Goal: Task Accomplishment & Management: Complete application form

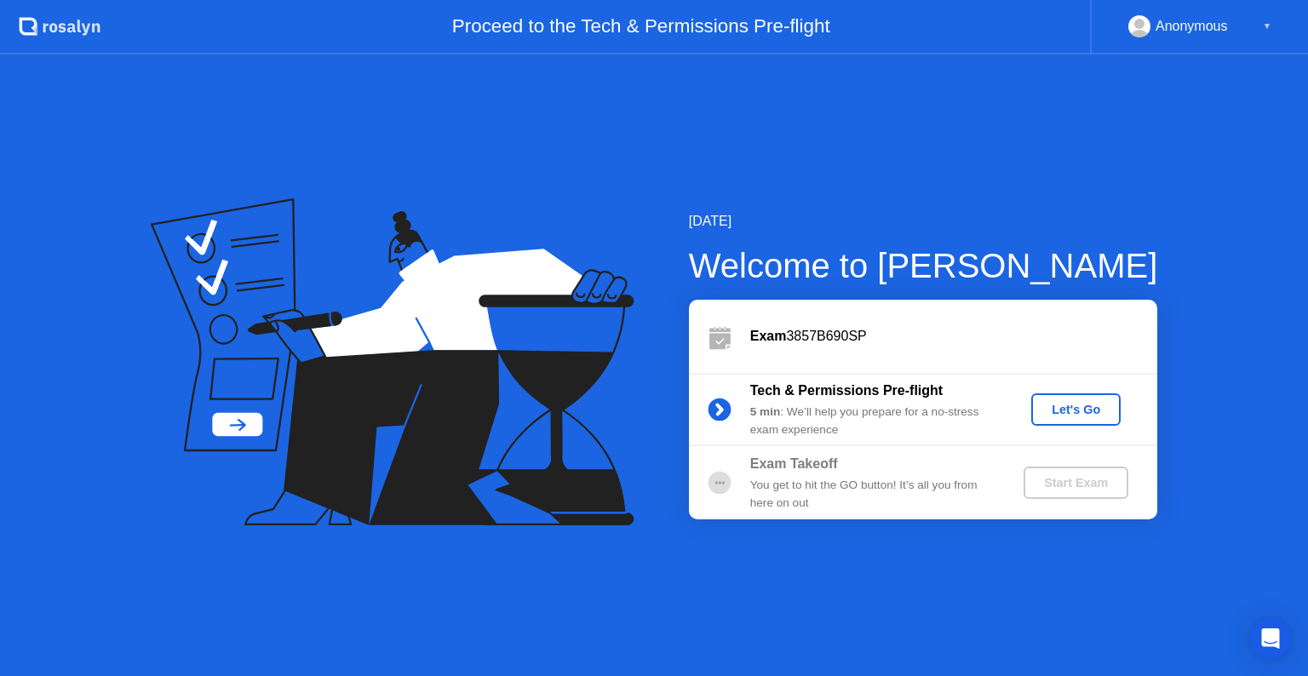
click at [1060, 420] on button "Let's Go" at bounding box center [1076, 410] width 89 height 32
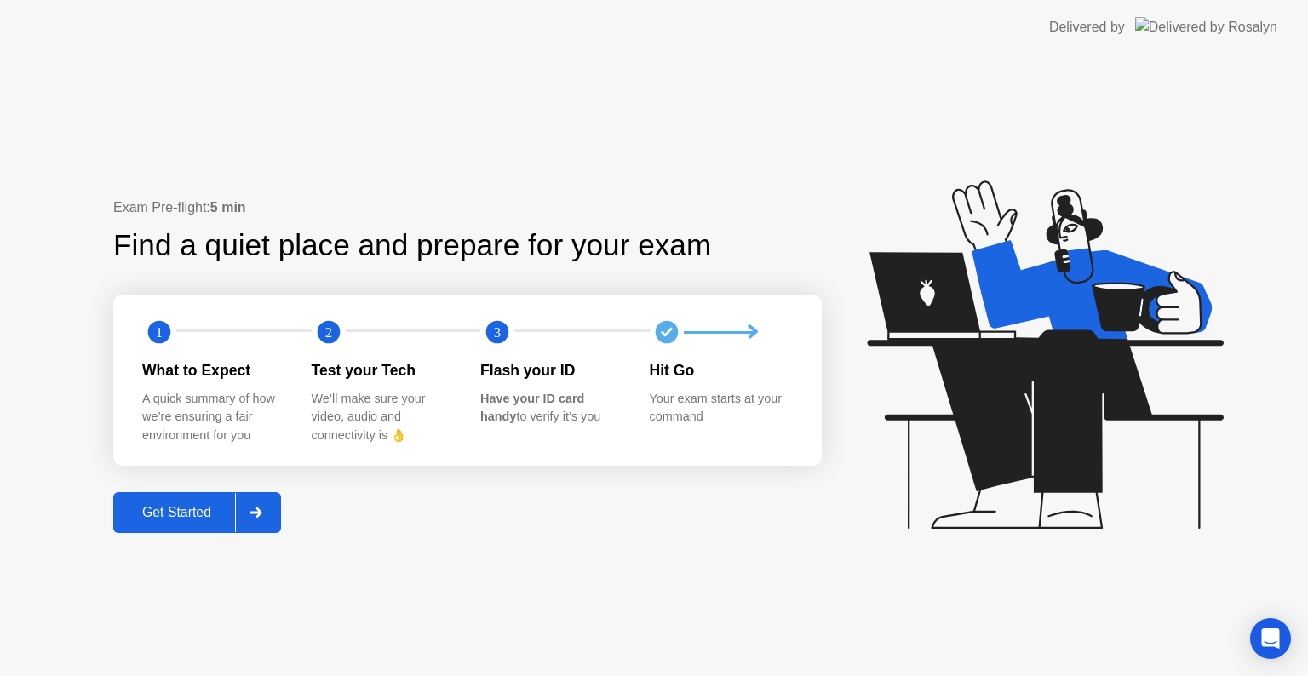
click at [172, 512] on div "Get Started" at bounding box center [176, 512] width 117 height 15
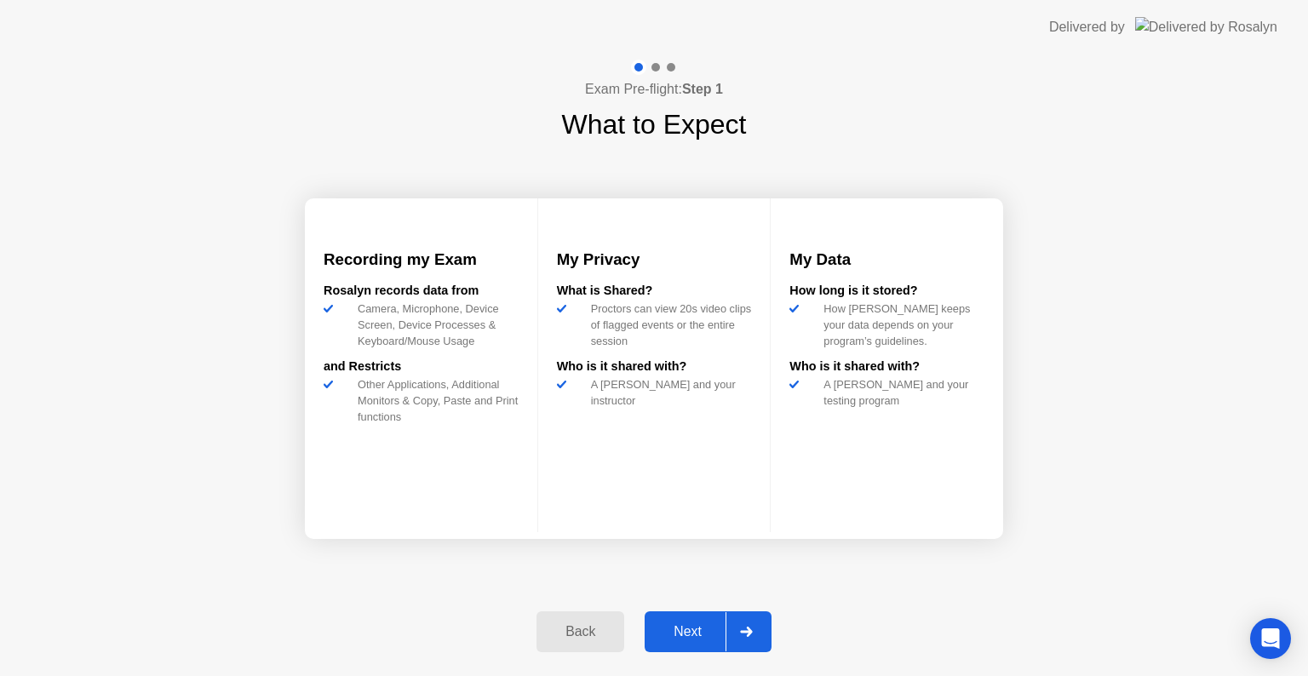
click at [685, 628] on div "Next" at bounding box center [688, 631] width 76 height 15
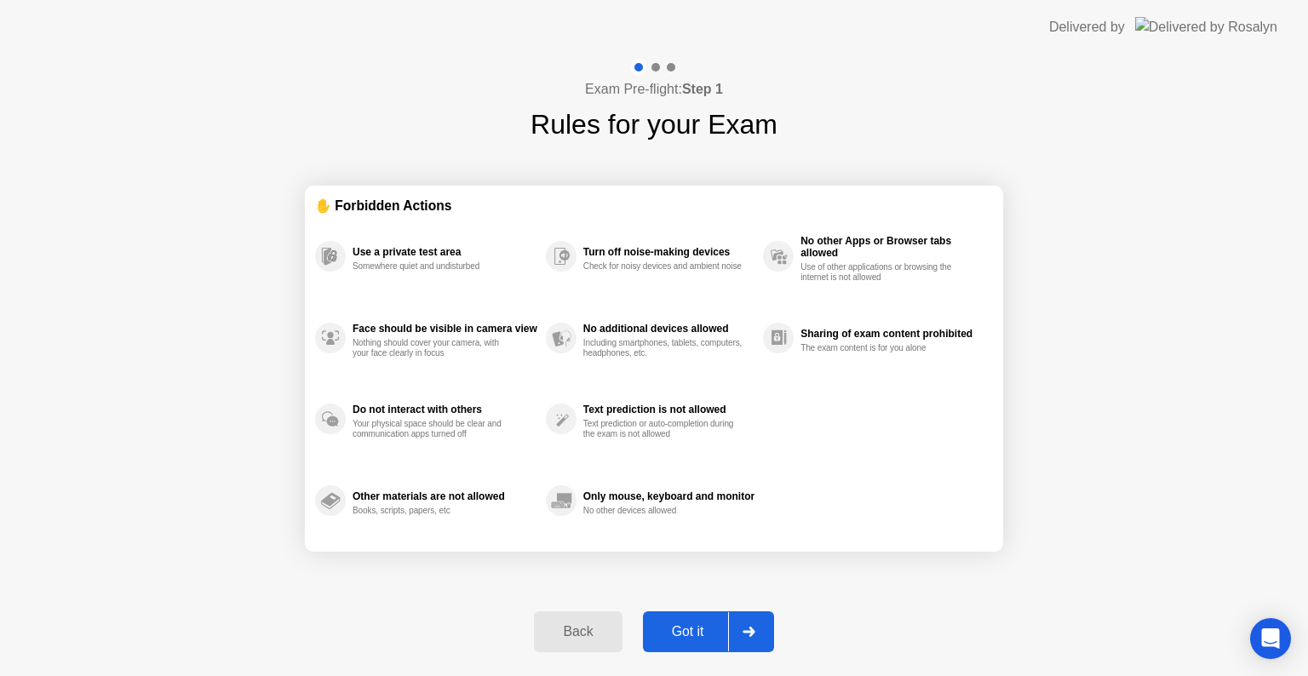
click at [687, 631] on div "Got it" at bounding box center [688, 631] width 80 height 15
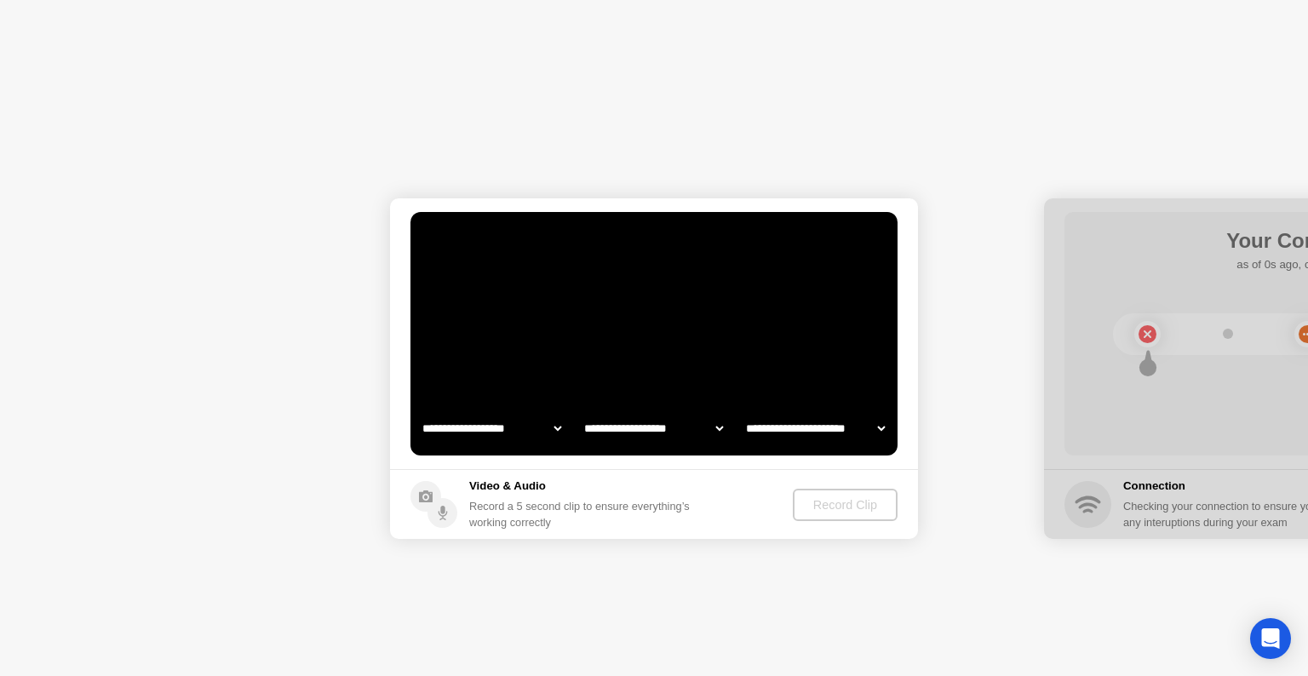
select select "**********"
select select "*******"
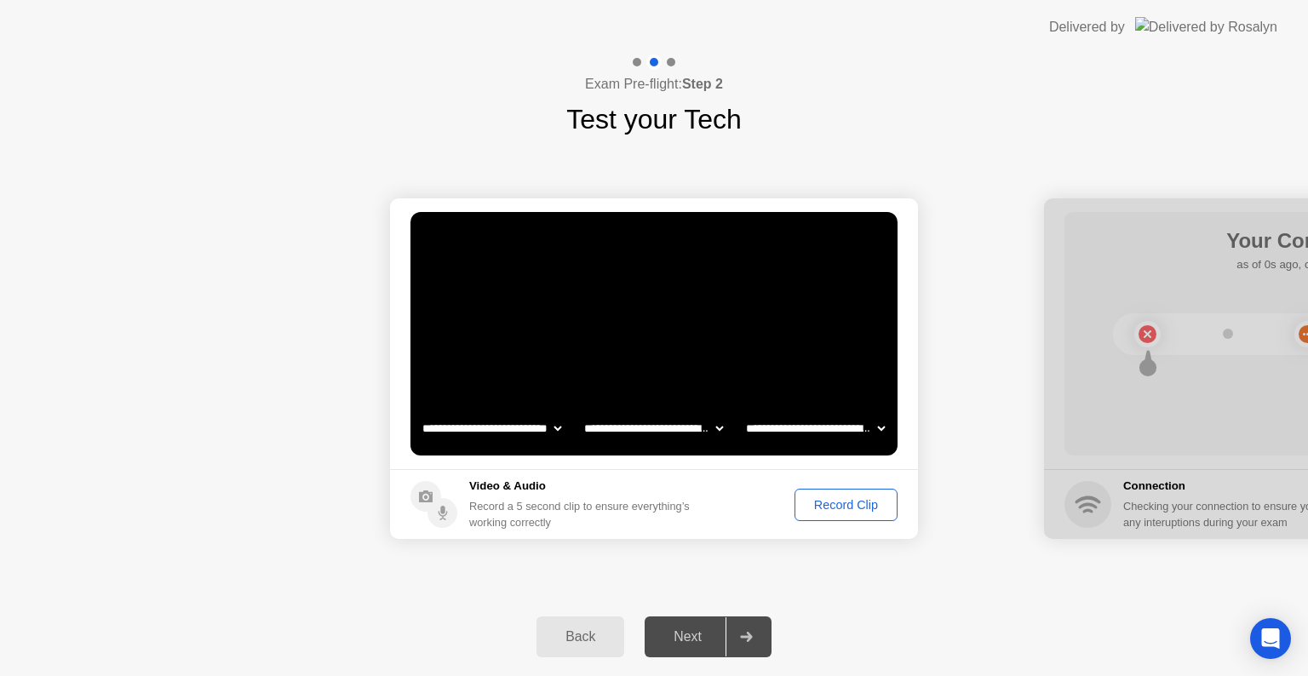
click at [836, 511] on div "Record Clip" at bounding box center [846, 505] width 91 height 14
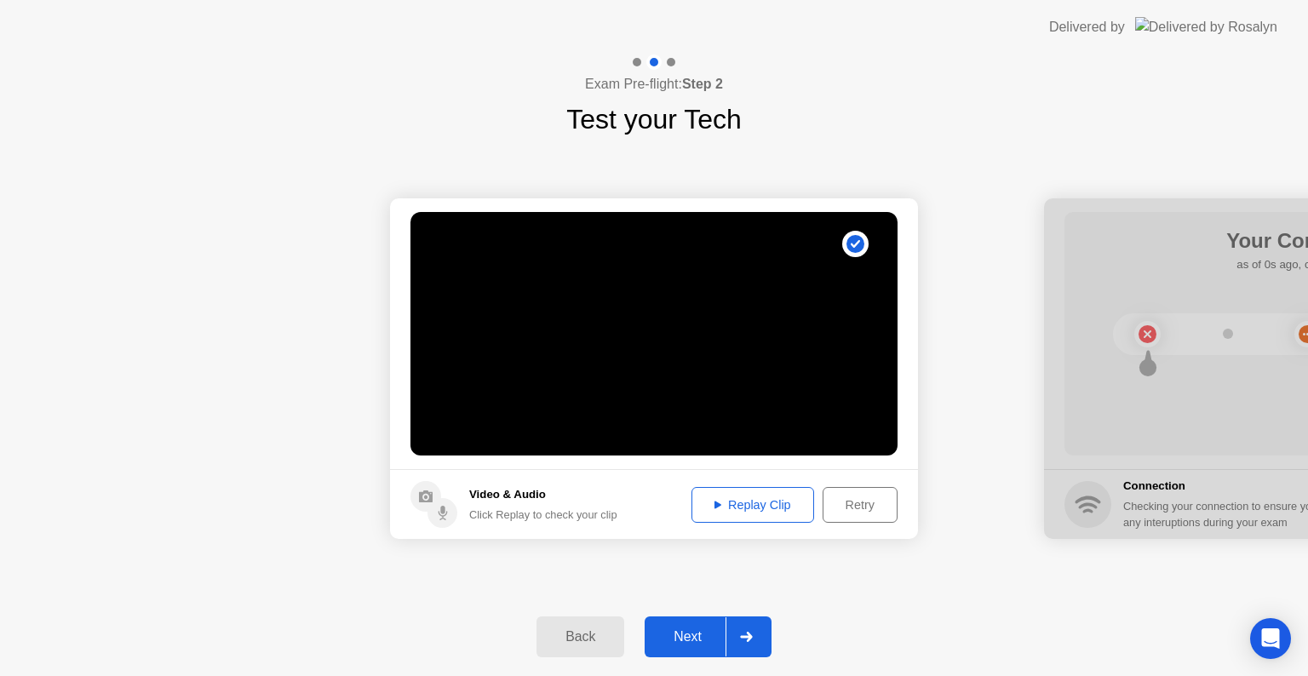
click at [731, 502] on div "Replay Clip" at bounding box center [753, 505] width 111 height 14
click at [692, 634] on div "Next" at bounding box center [688, 636] width 76 height 15
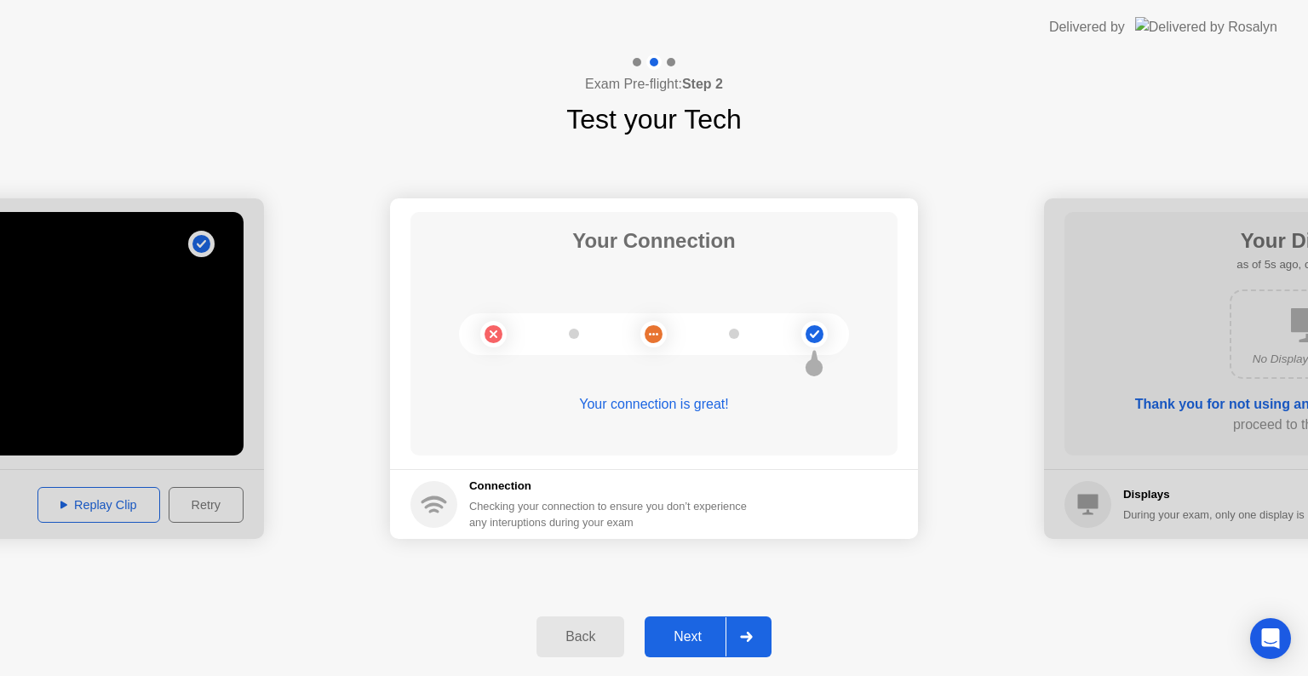
drag, startPoint x: 696, startPoint y: 635, endPoint x: 705, endPoint y: 632, distance: 9.7
click at [704, 633] on div "Next" at bounding box center [688, 636] width 76 height 15
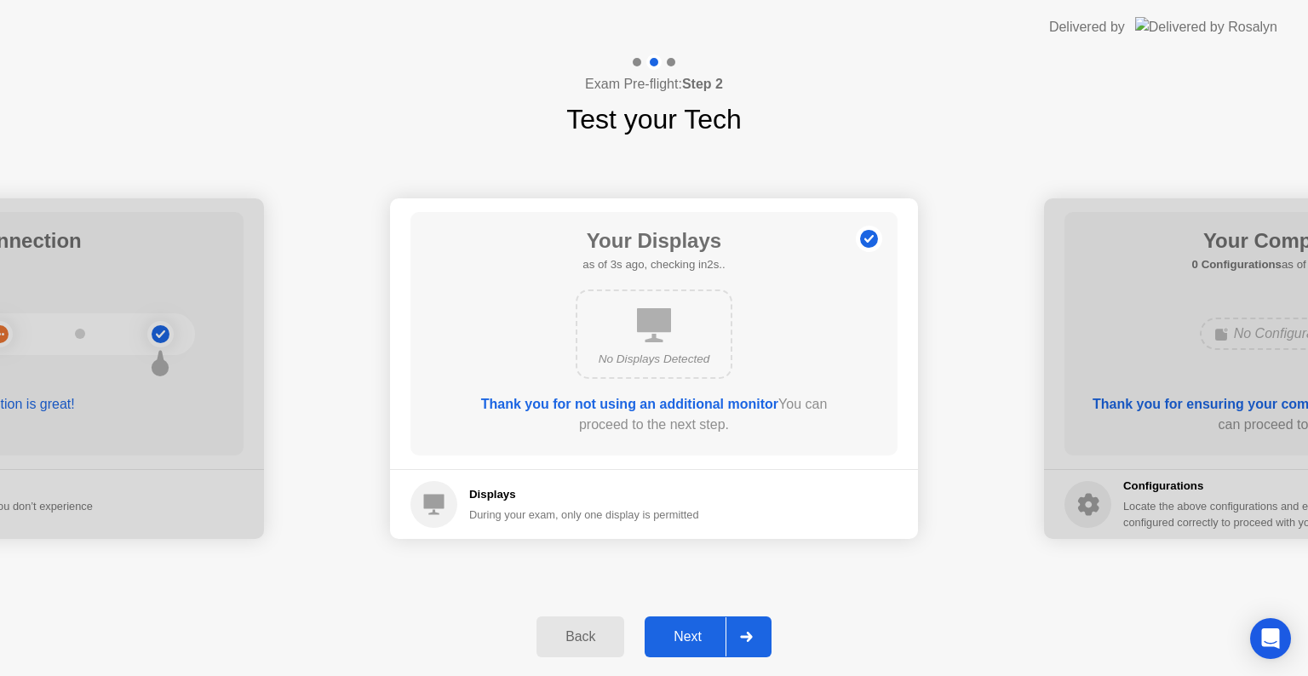
drag, startPoint x: 675, startPoint y: 646, endPoint x: 664, endPoint y: 638, distance: 13.5
click at [671, 644] on div "Next" at bounding box center [688, 636] width 76 height 15
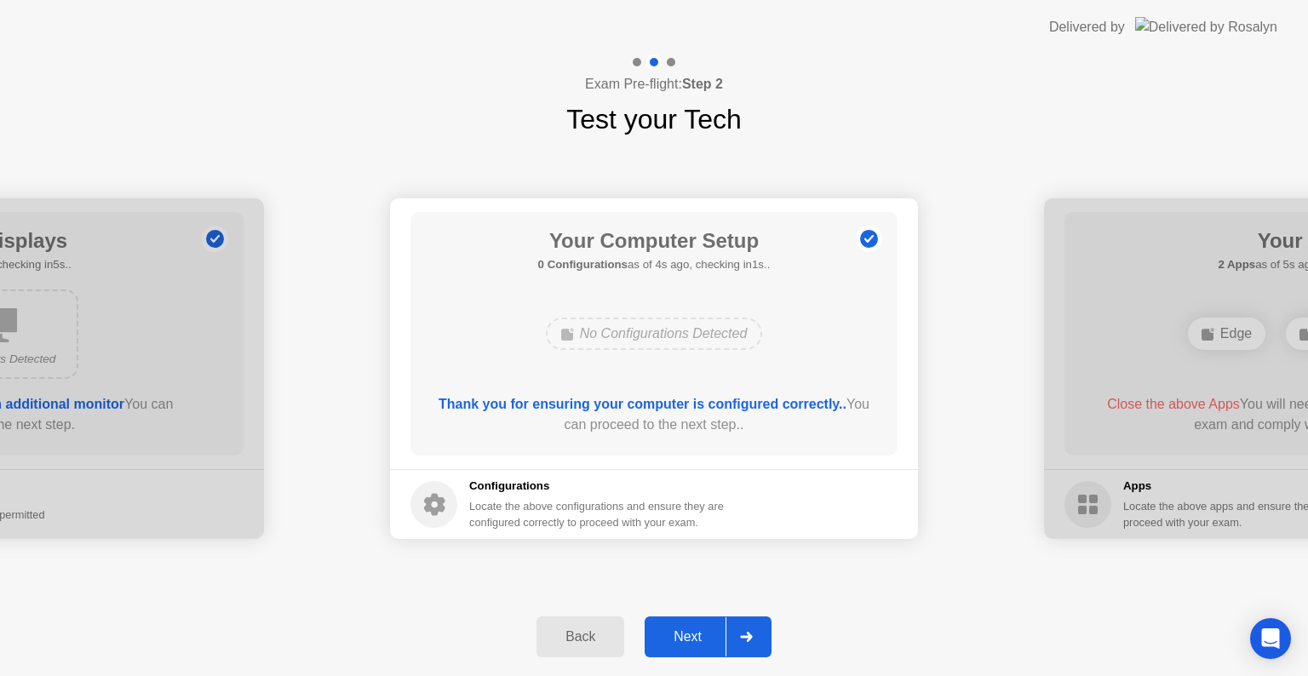
click at [673, 631] on div "Next" at bounding box center [688, 636] width 76 height 15
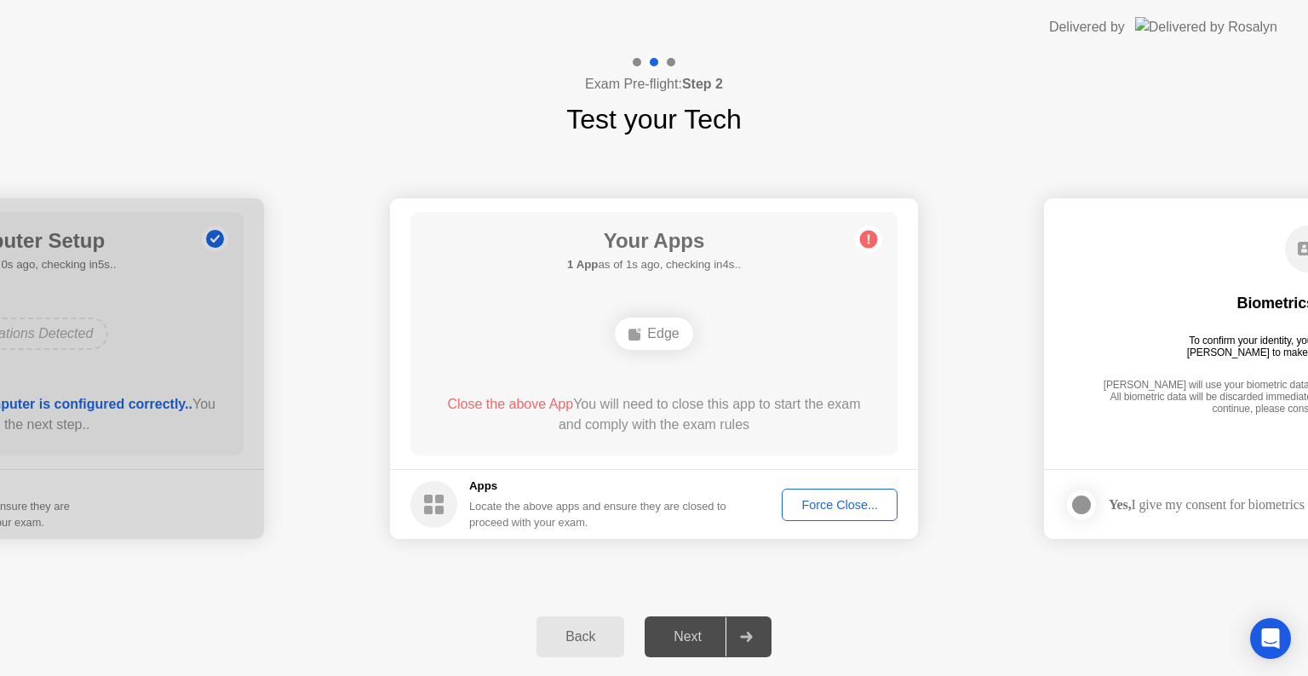
click at [817, 498] on div "Force Close..." at bounding box center [840, 505] width 104 height 14
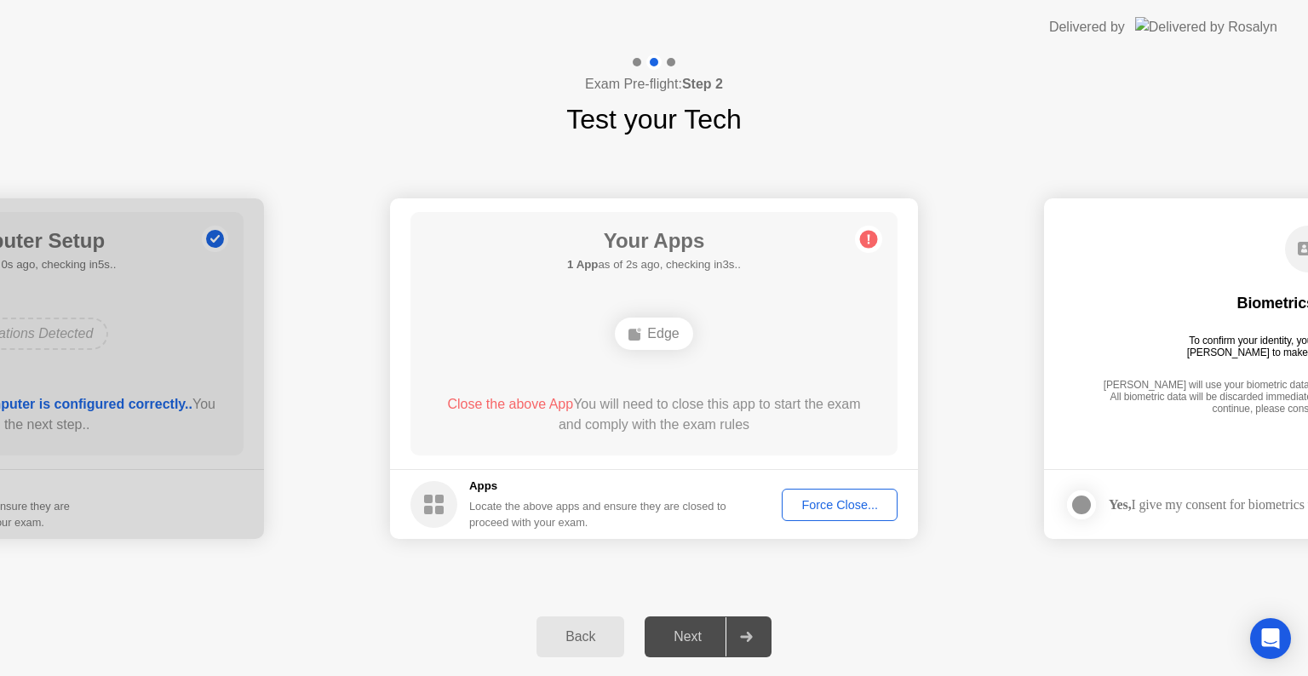
click at [818, 503] on div "Force Close..." at bounding box center [840, 505] width 104 height 14
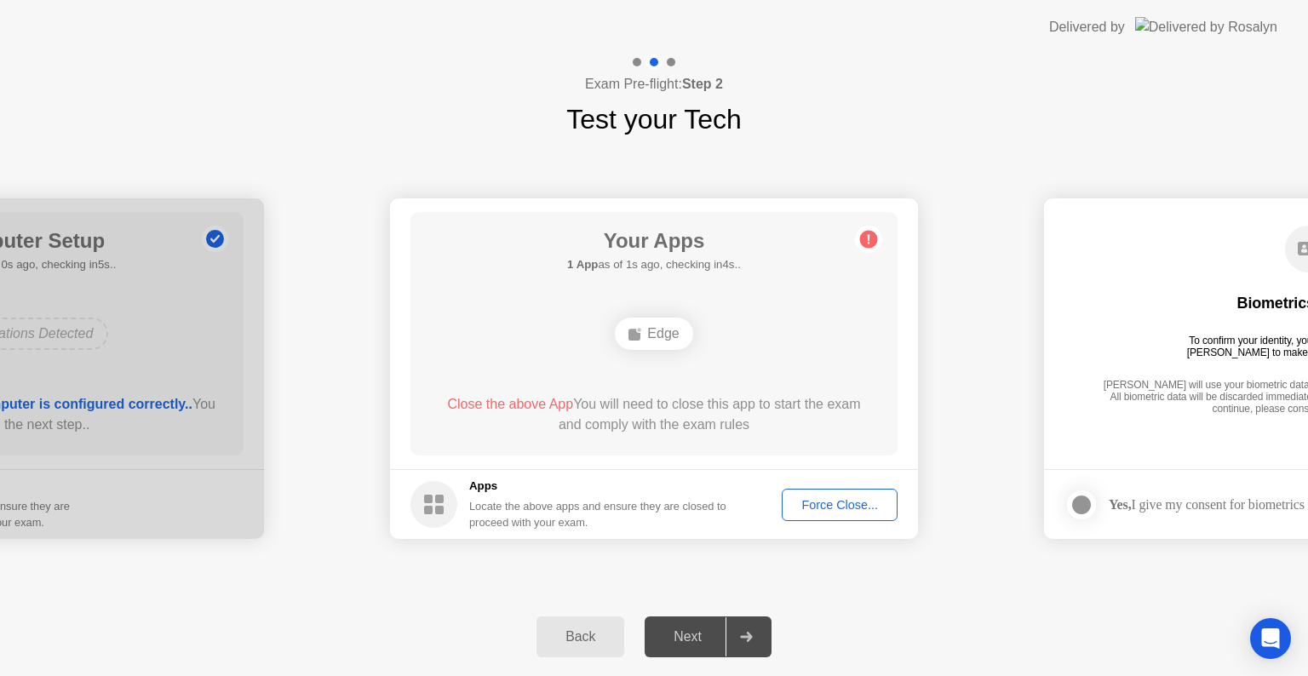
click at [653, 338] on div "Edge" at bounding box center [654, 334] width 78 height 32
click at [808, 498] on div "Force Close..." at bounding box center [840, 505] width 104 height 14
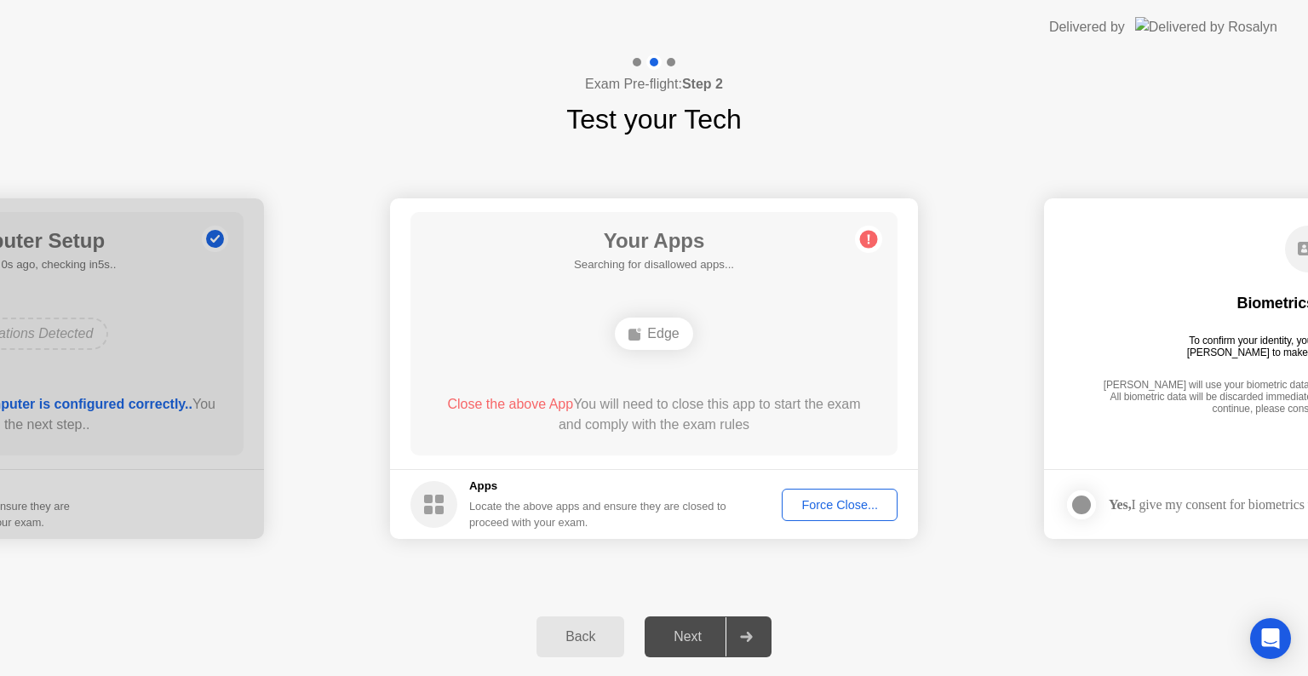
click at [843, 511] on div "Force Close..." at bounding box center [840, 505] width 104 height 14
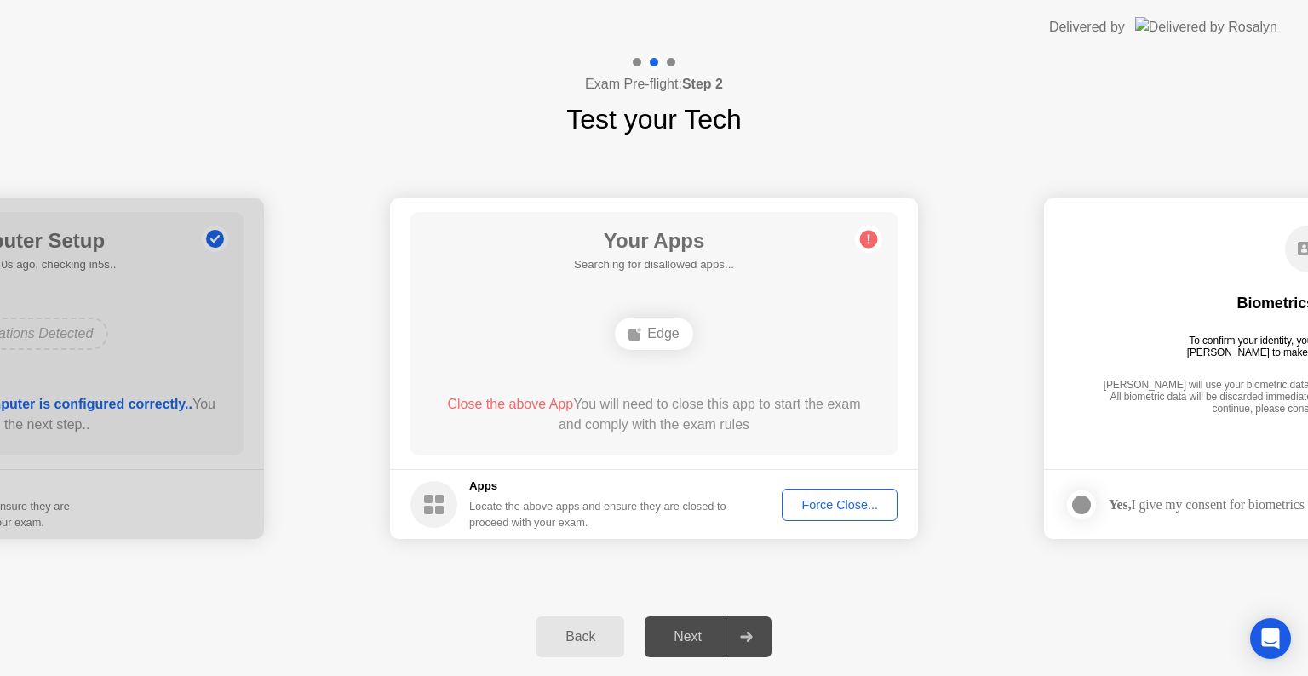
click at [804, 498] on div "Force Close..." at bounding box center [840, 505] width 104 height 14
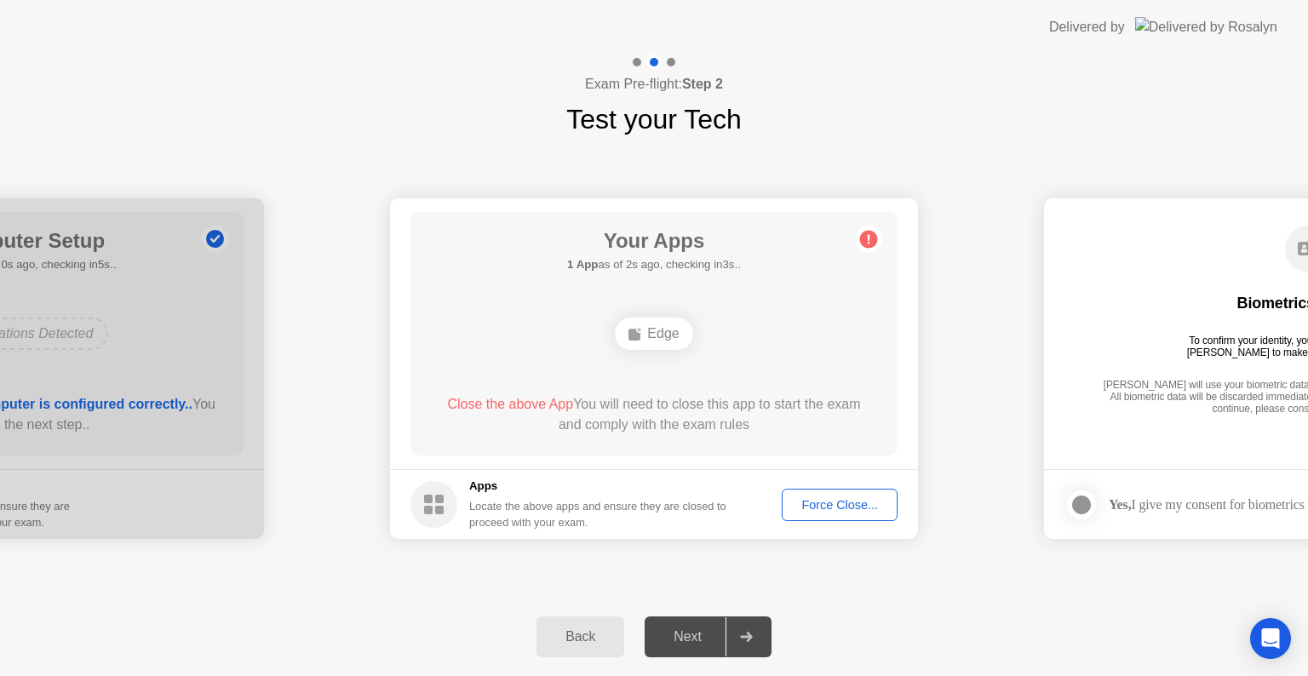
click at [824, 510] on div "Force Close..." at bounding box center [840, 505] width 104 height 14
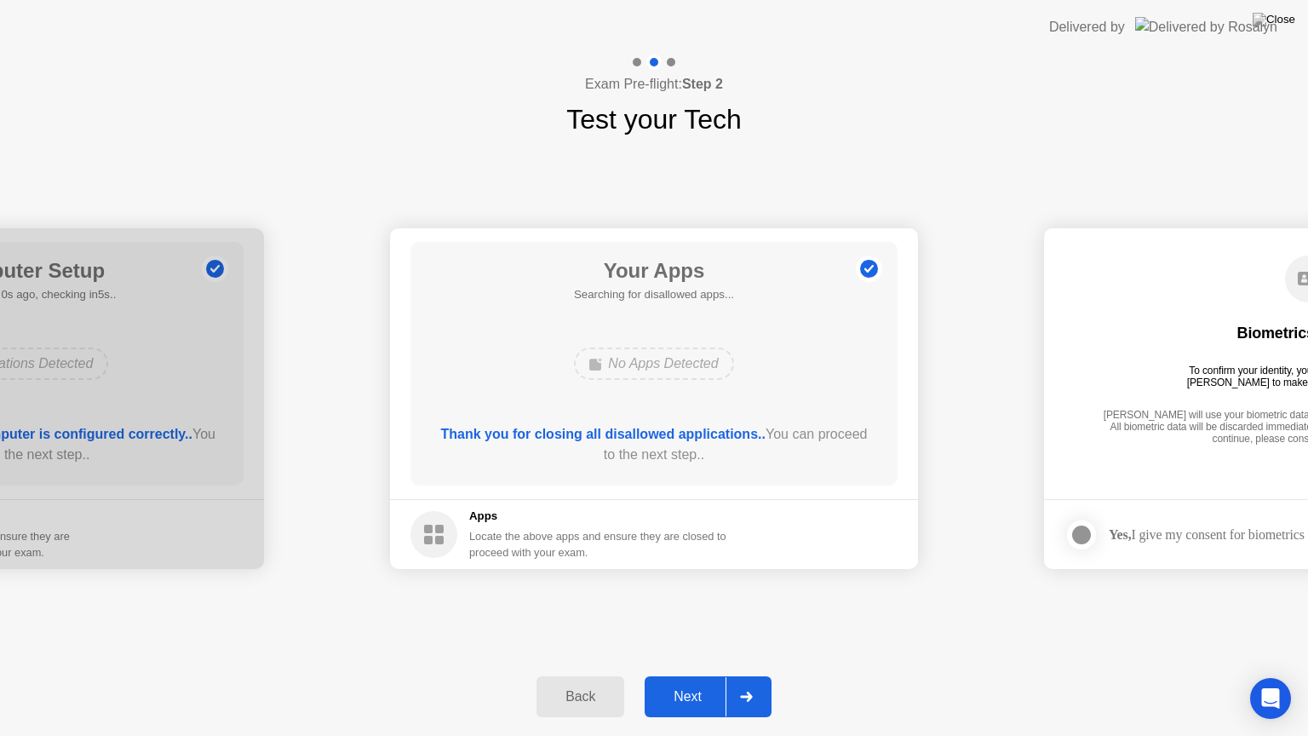
click at [697, 675] on div "Next" at bounding box center [688, 696] width 76 height 15
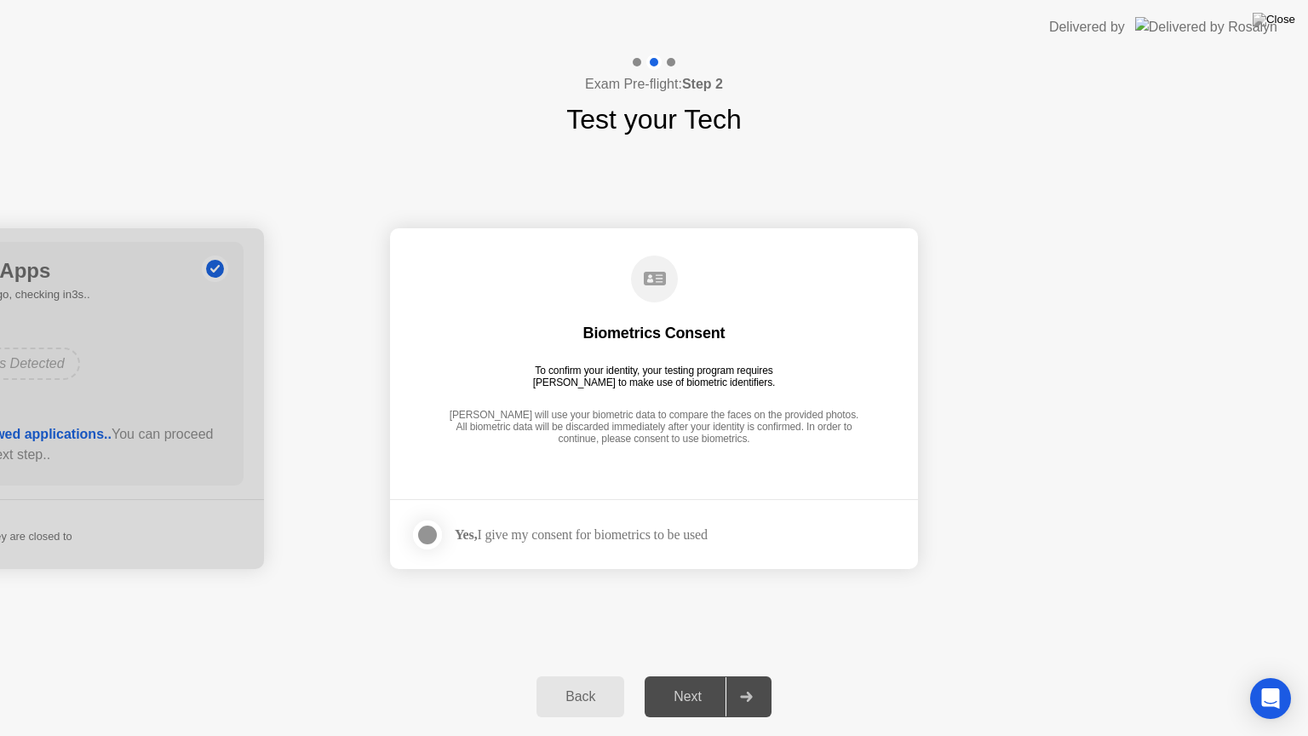
click at [425, 532] on div at bounding box center [427, 535] width 20 height 20
click at [687, 675] on div "Next" at bounding box center [688, 696] width 76 height 15
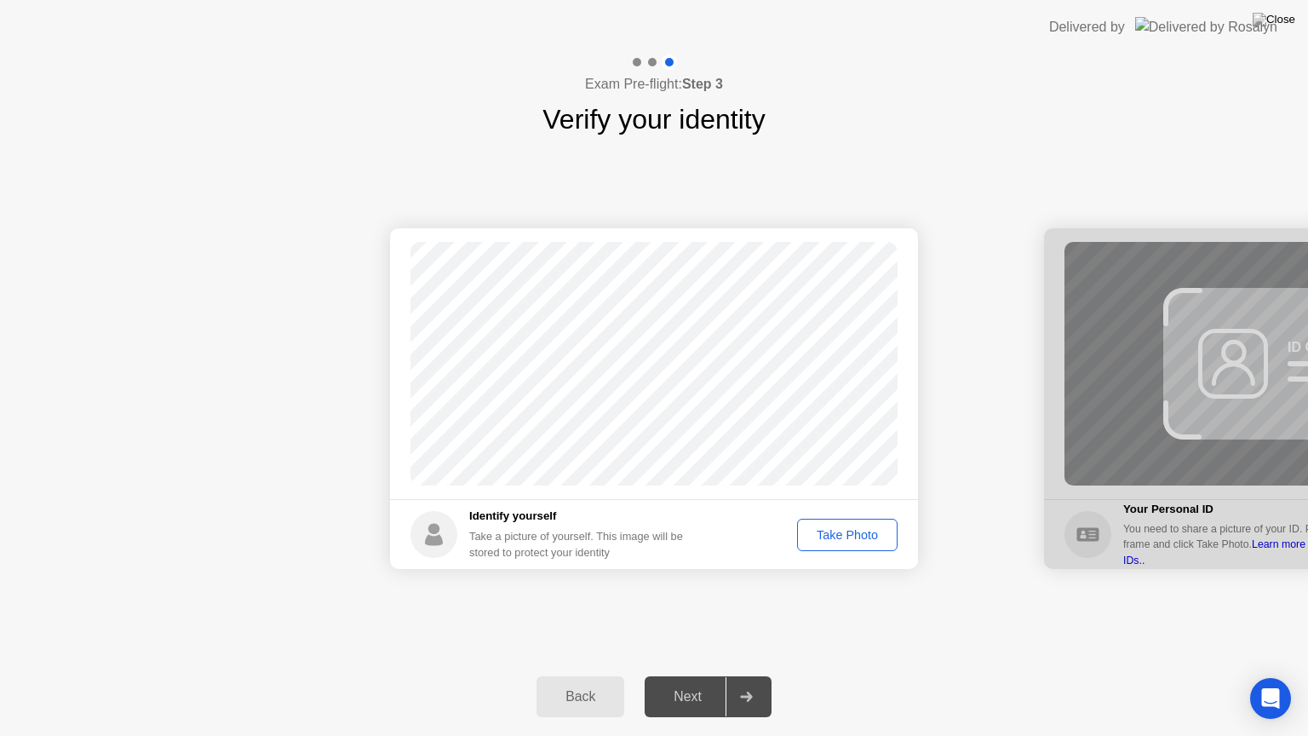
click at [845, 530] on div "Take Photo" at bounding box center [847, 535] width 89 height 14
click at [688, 675] on div "Next" at bounding box center [688, 696] width 76 height 15
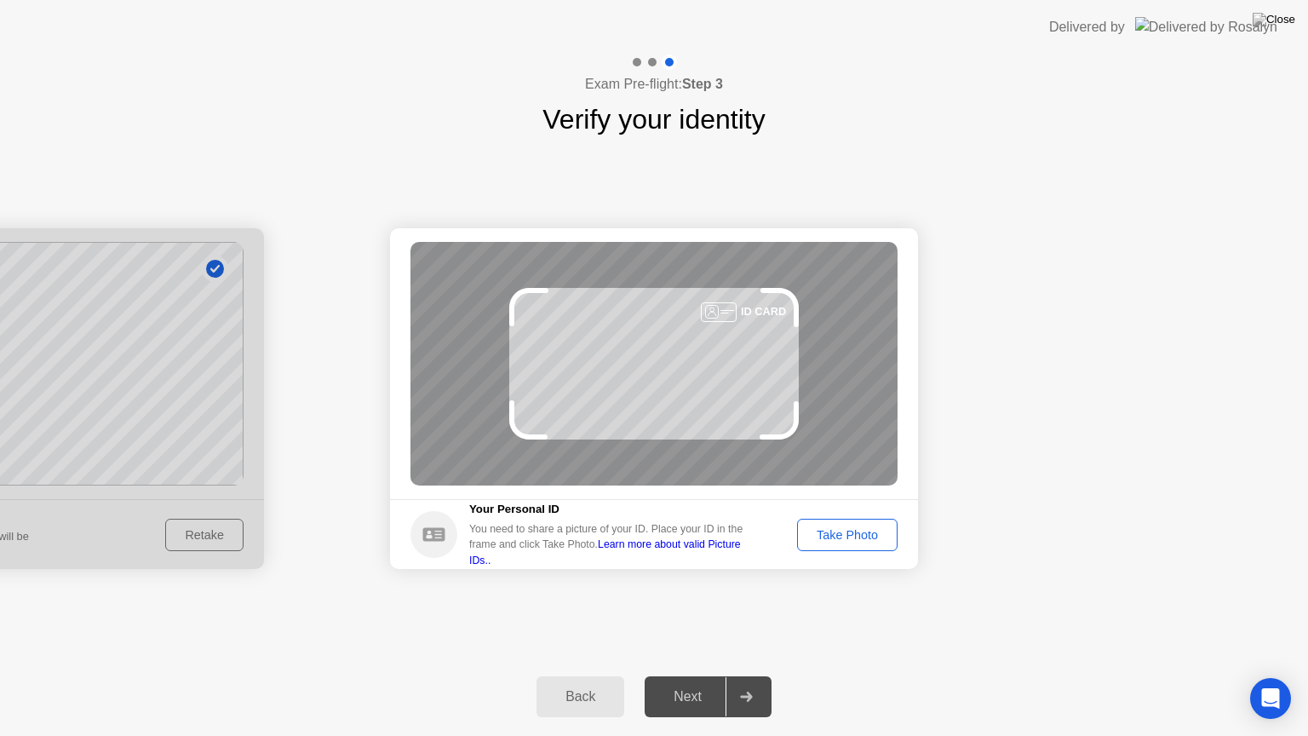
click at [845, 532] on div "Take Photo" at bounding box center [847, 535] width 89 height 14
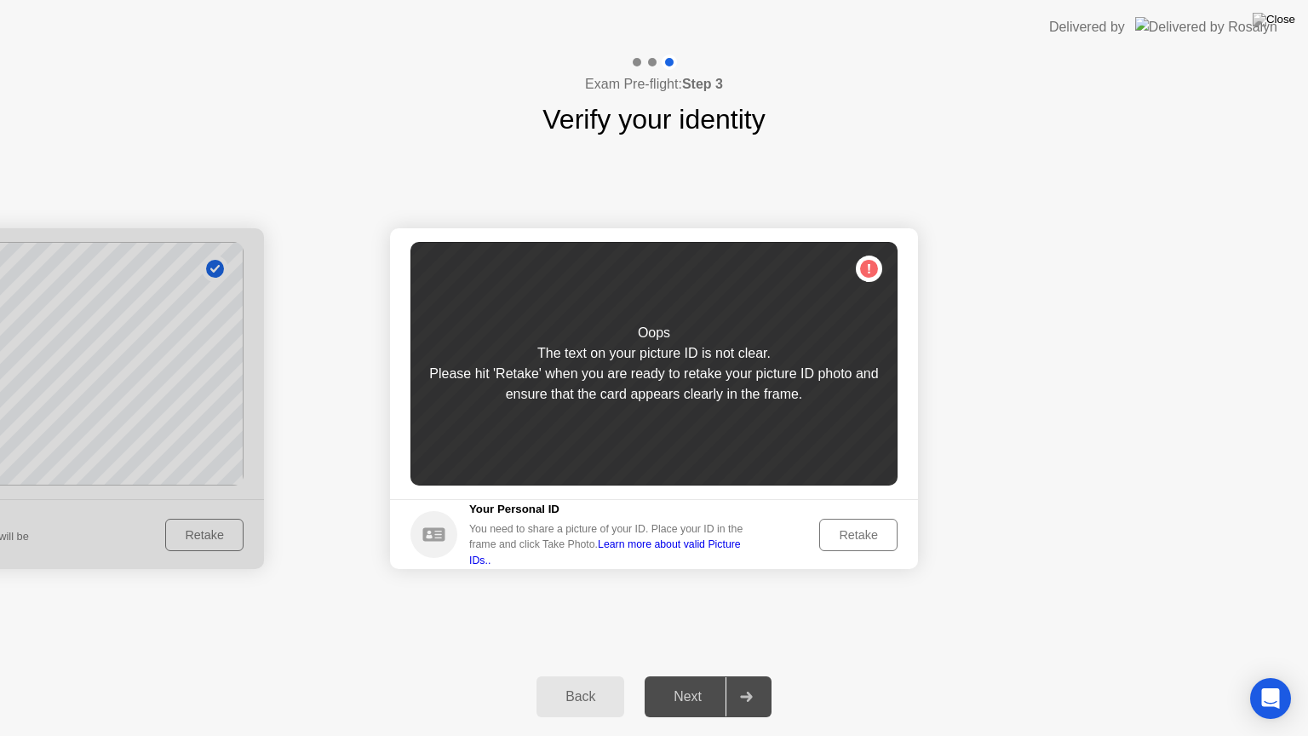
click at [854, 528] on div "Retake" at bounding box center [858, 535] width 66 height 14
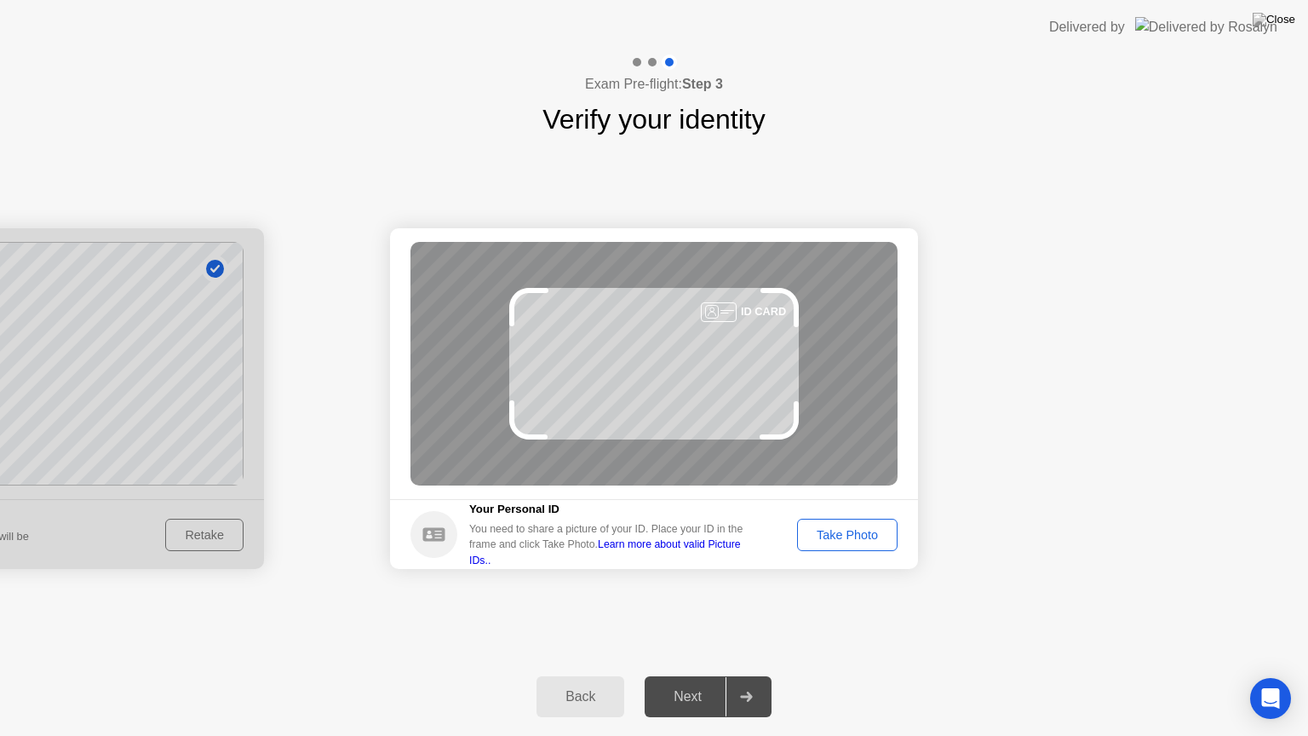
click at [845, 528] on div "Take Photo" at bounding box center [847, 535] width 89 height 14
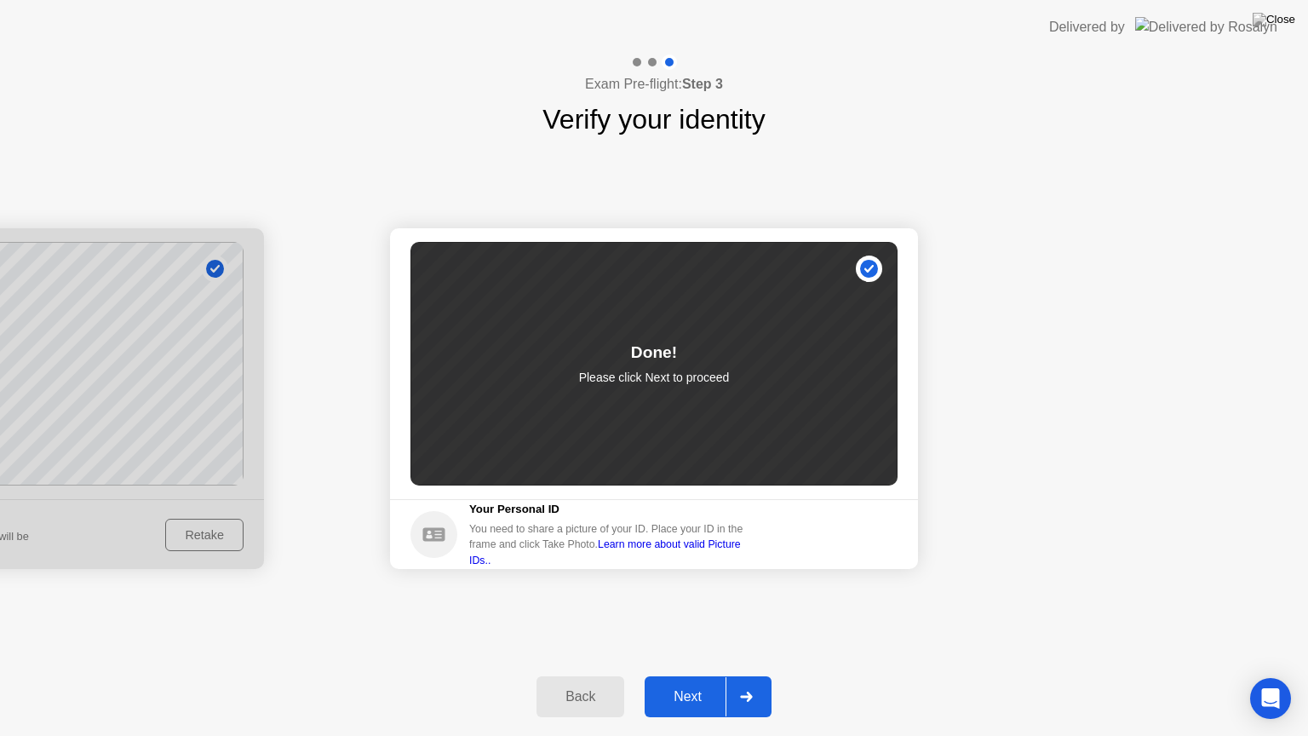
click at [695, 675] on div "Next" at bounding box center [688, 696] width 76 height 15
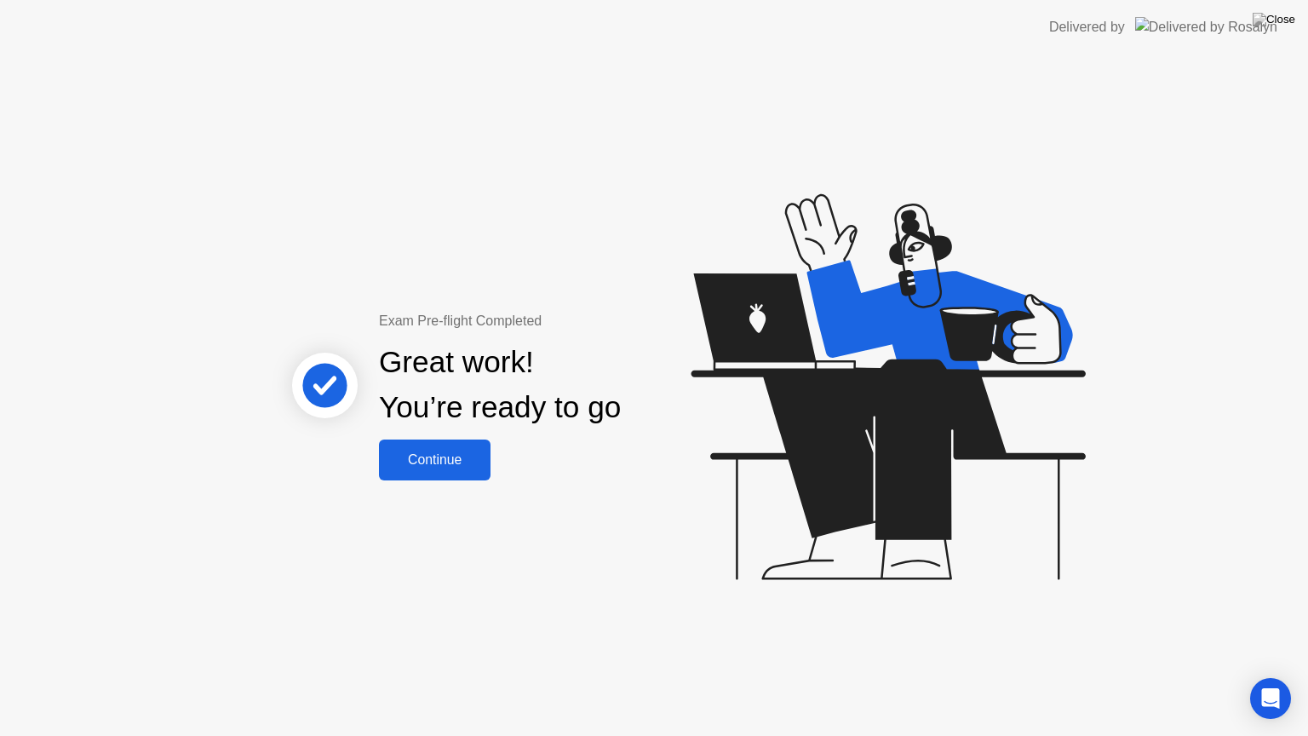
click at [448, 452] on div "Continue" at bounding box center [434, 459] width 101 height 15
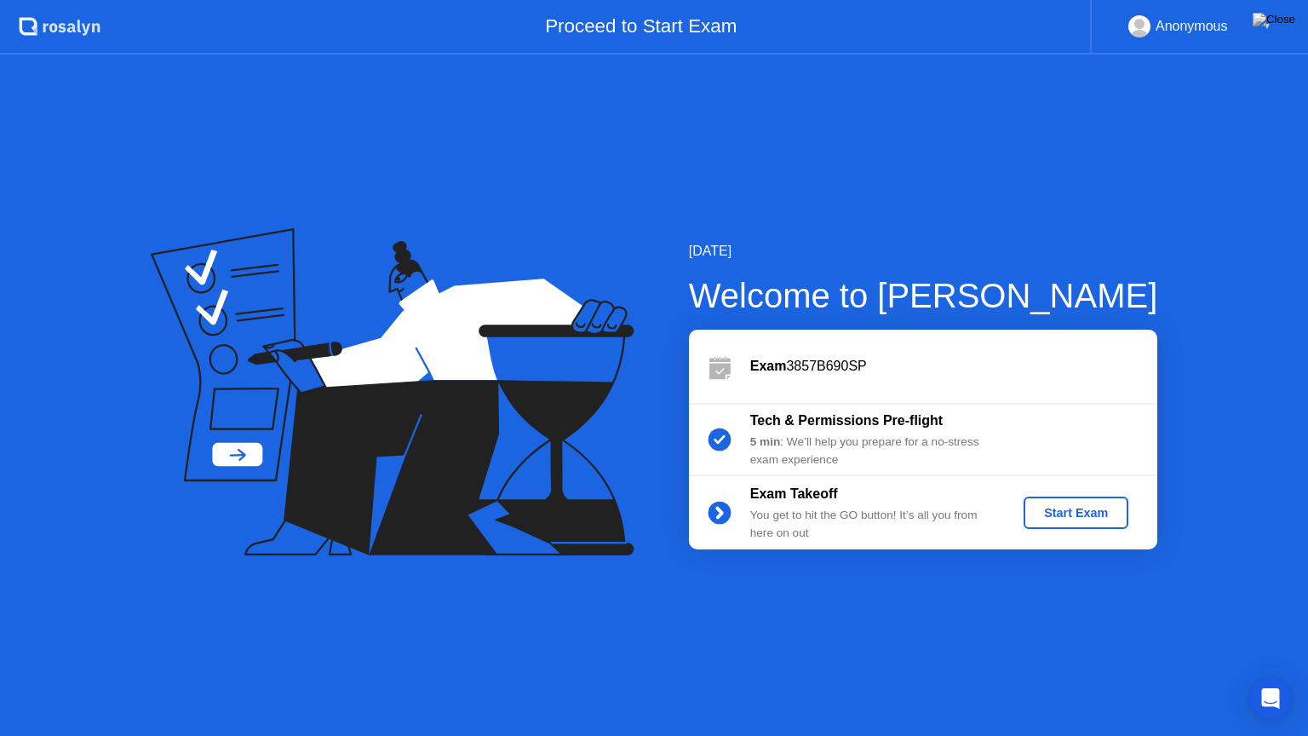
click at [1104, 520] on div "Start Exam" at bounding box center [1076, 513] width 91 height 14
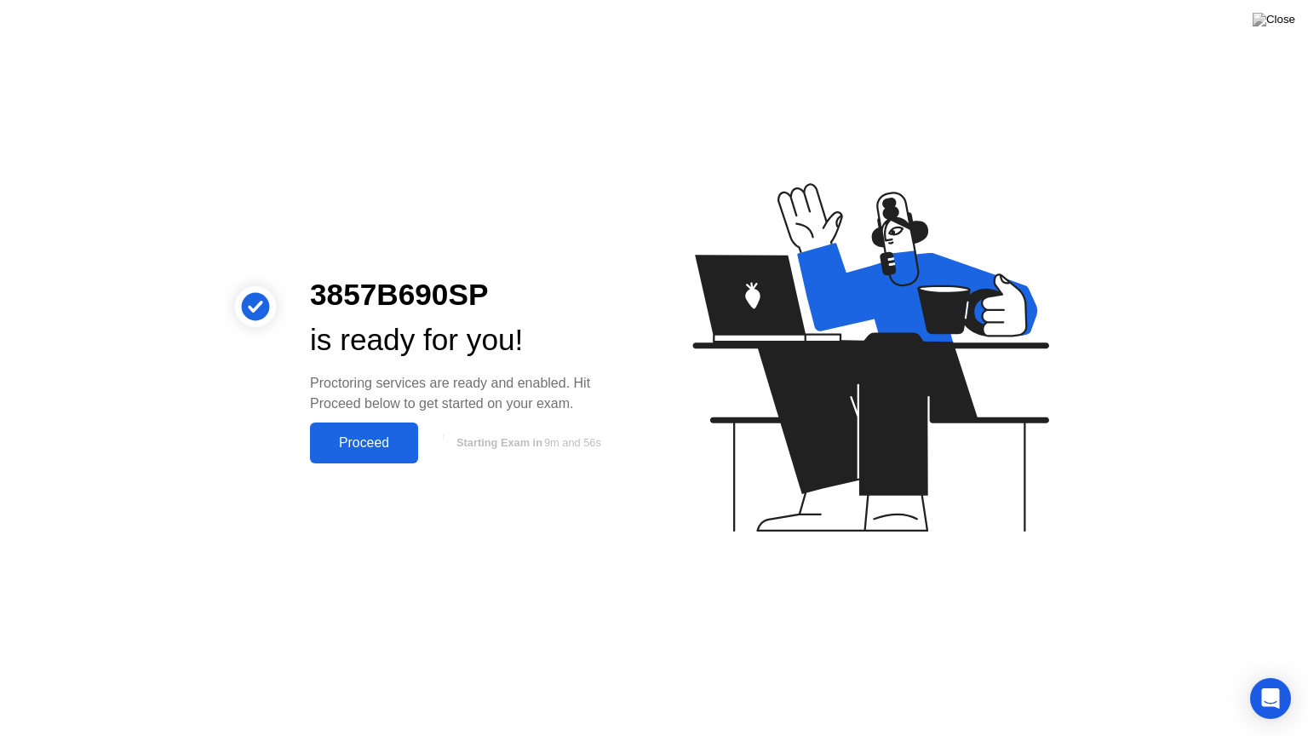
click at [392, 443] on div "Proceed" at bounding box center [364, 442] width 98 height 15
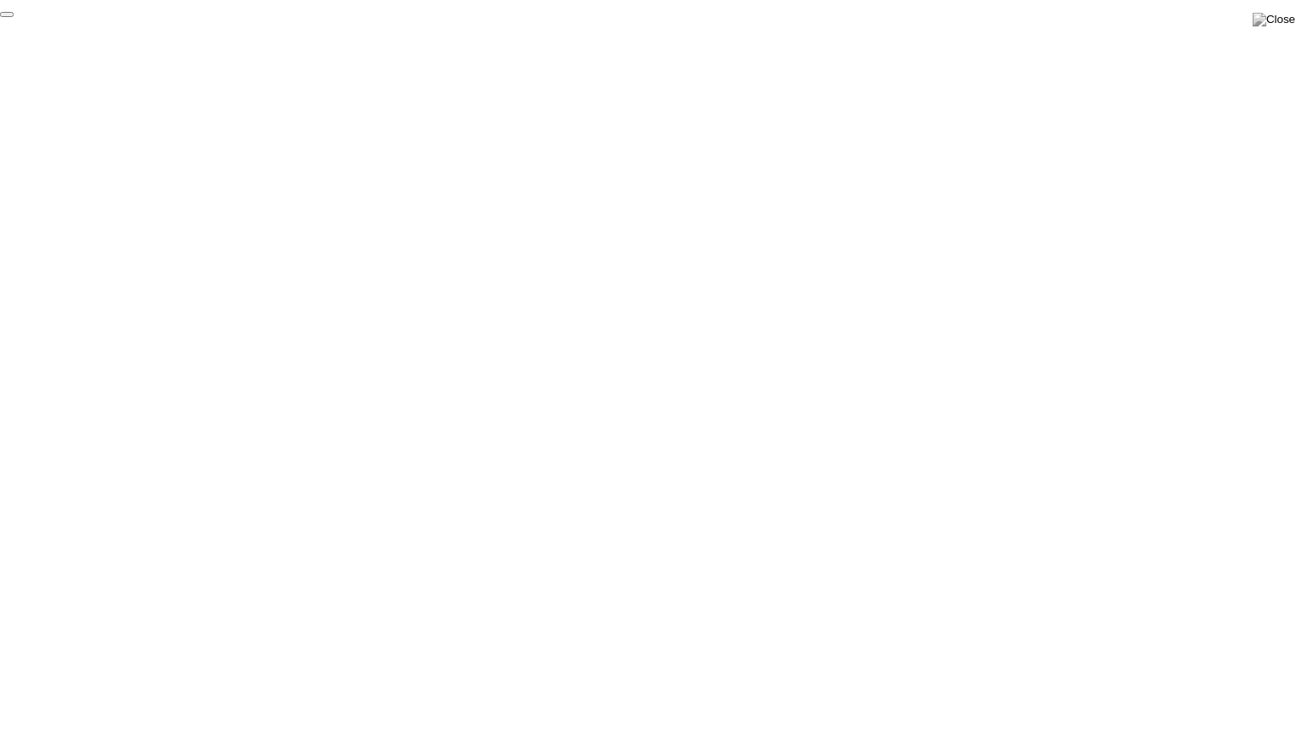
click div "End Proctoring Session"
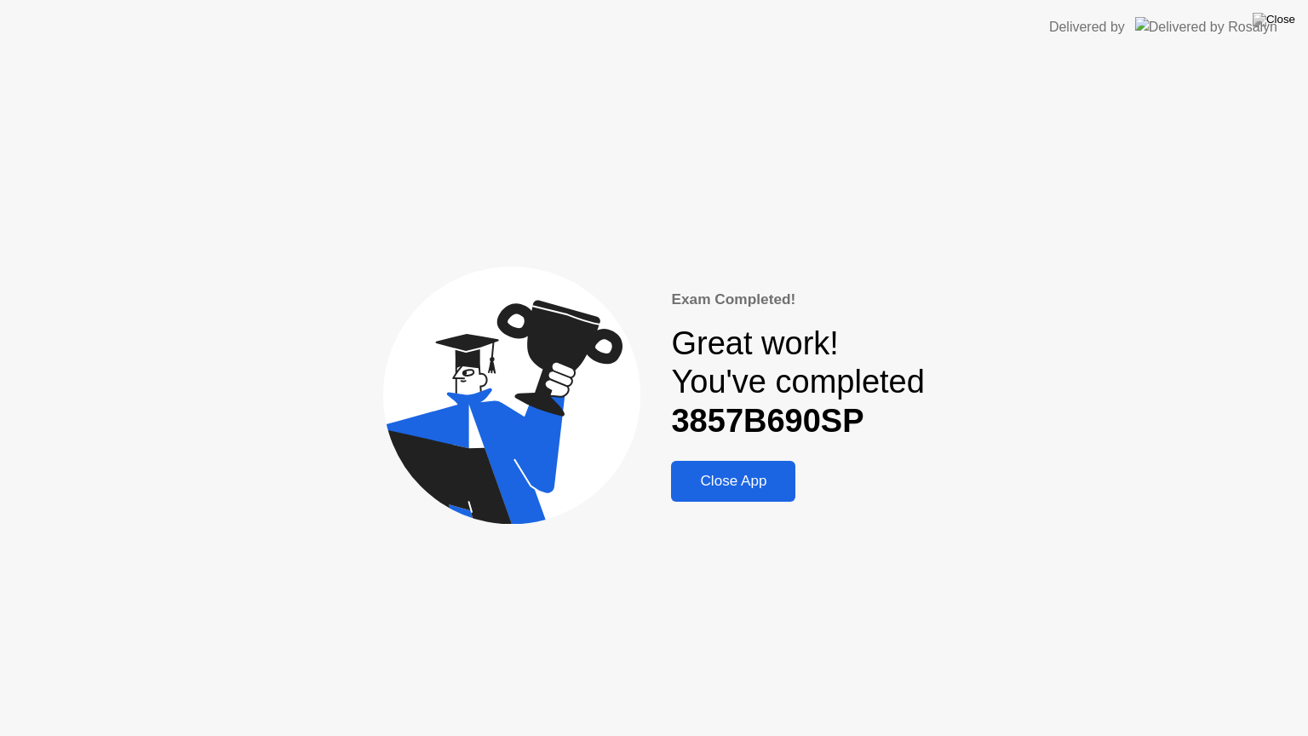
click at [751, 480] on div "Close App" at bounding box center [733, 481] width 114 height 17
